Goal: Find specific page/section: Find specific page/section

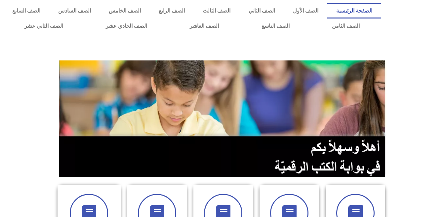
click at [417, 124] on section at bounding box center [223, 118] width 446 height 126
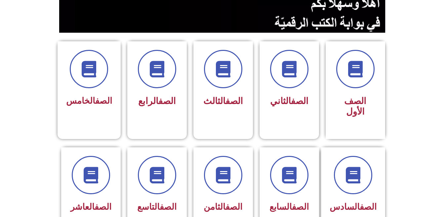
scroll to position [145, 0]
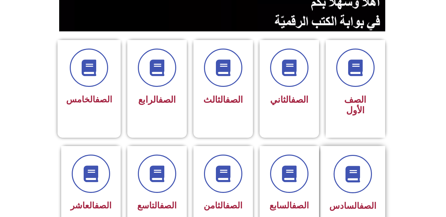
click at [350, 201] on span "الصف السادس" at bounding box center [352, 206] width 47 height 10
click at [352, 170] on icon at bounding box center [352, 174] width 18 height 18
click at [356, 172] on icon at bounding box center [352, 174] width 18 height 18
click at [359, 201] on link "الصف" at bounding box center [367, 206] width 17 height 10
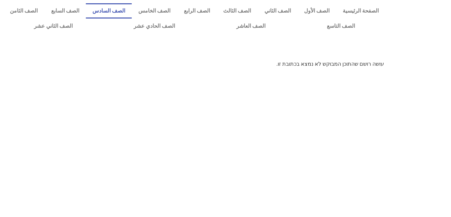
click at [132, 11] on link "الصف السادس" at bounding box center [109, 10] width 46 height 15
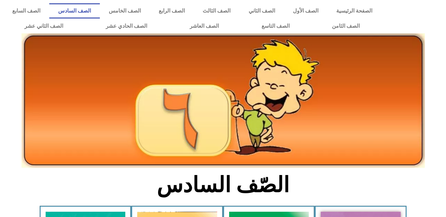
click at [441, 95] on icon at bounding box center [223, 82] width 446 height 45
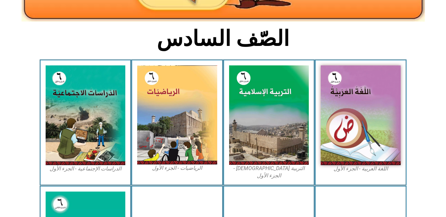
scroll to position [159, 0]
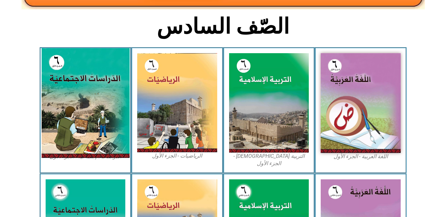
click at [96, 106] on img at bounding box center [85, 103] width 88 height 110
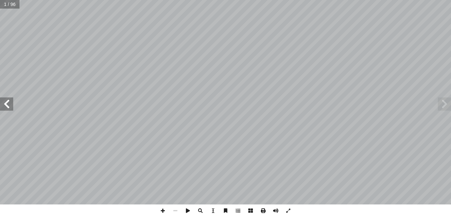
click at [263, 211] on span at bounding box center [263, 210] width 13 height 13
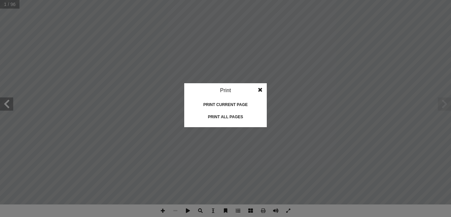
click at [234, 115] on div "Print all pages" at bounding box center [226, 117] width 66 height 11
